Goal: Find specific page/section: Find specific page/section

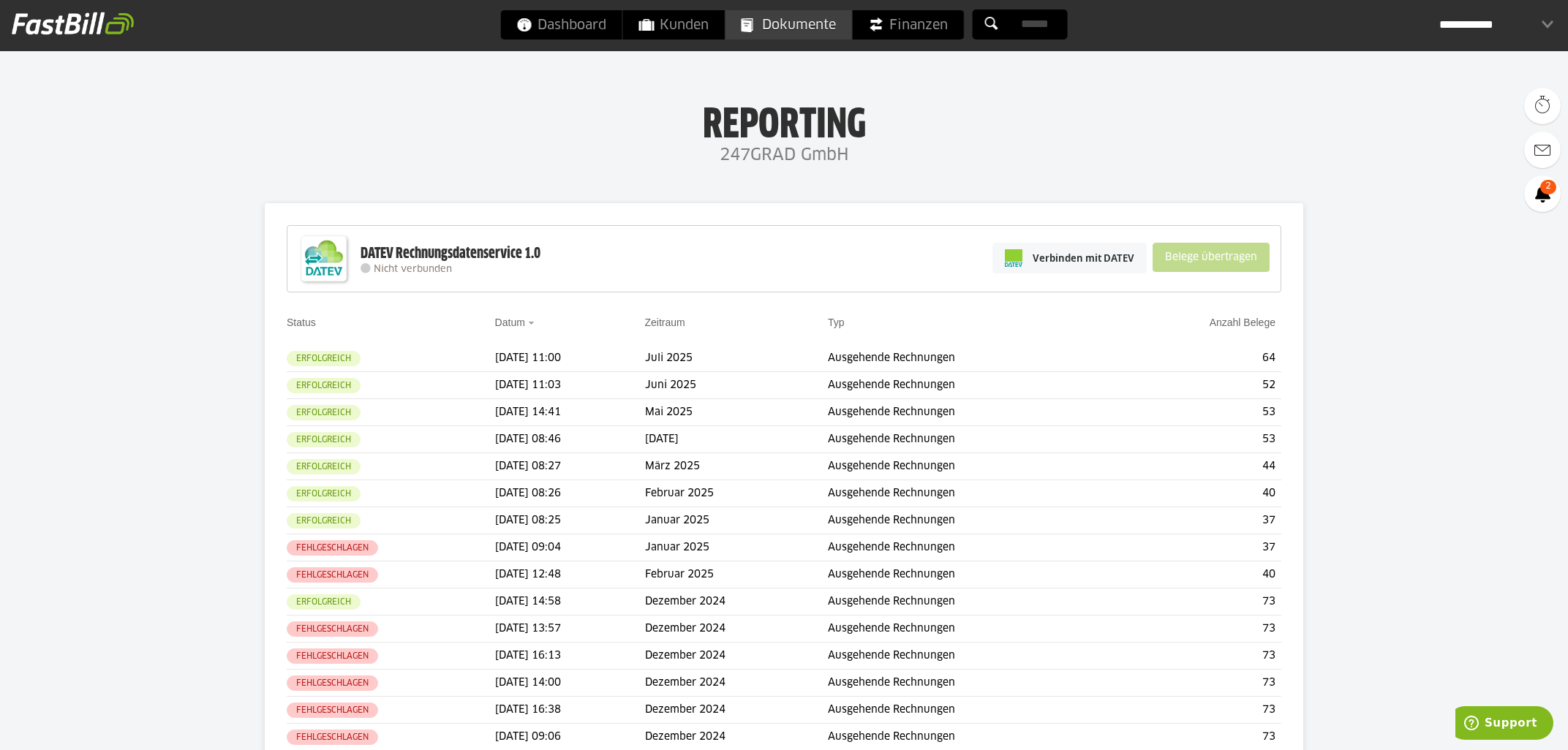
click at [805, 30] on span "Dokumente" at bounding box center [788, 25] width 94 height 29
click at [802, 35] on span "Dokumente" at bounding box center [788, 25] width 94 height 29
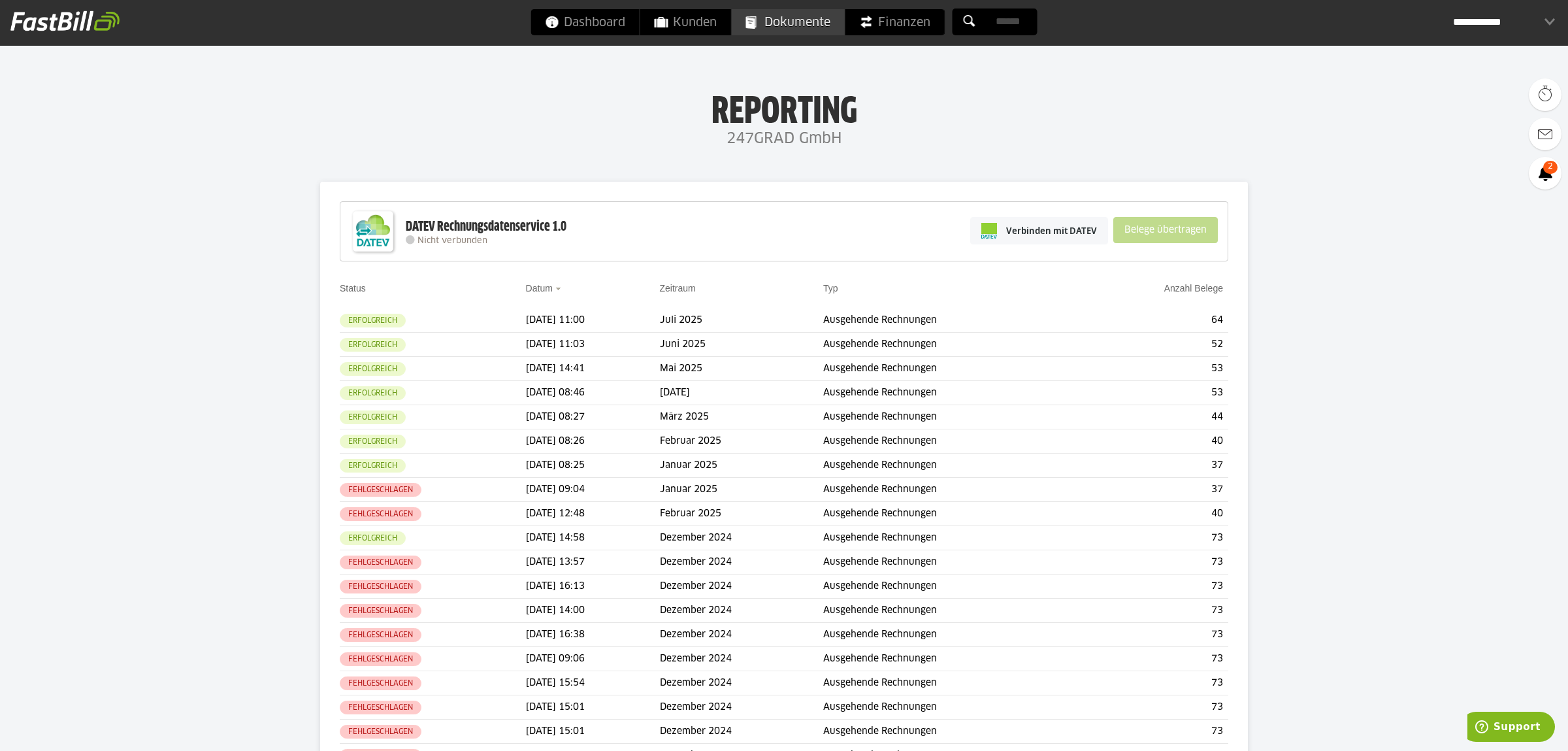
click at [802, 30] on span "Dokumente" at bounding box center [788, 22] width 84 height 26
